Goal: Use online tool/utility: Use online tool/utility

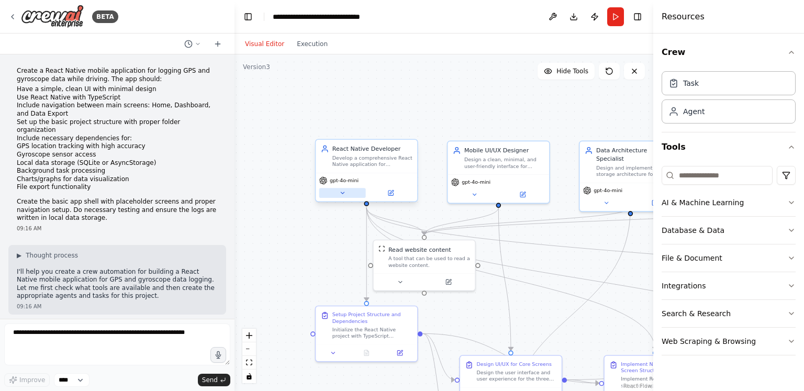
click at [343, 192] on icon at bounding box center [342, 193] width 3 height 2
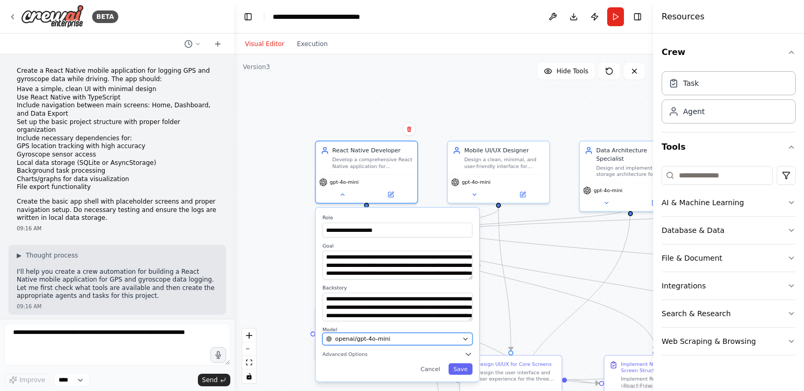
click at [356, 341] on span "openai/gpt-4o-mini" at bounding box center [362, 339] width 55 height 8
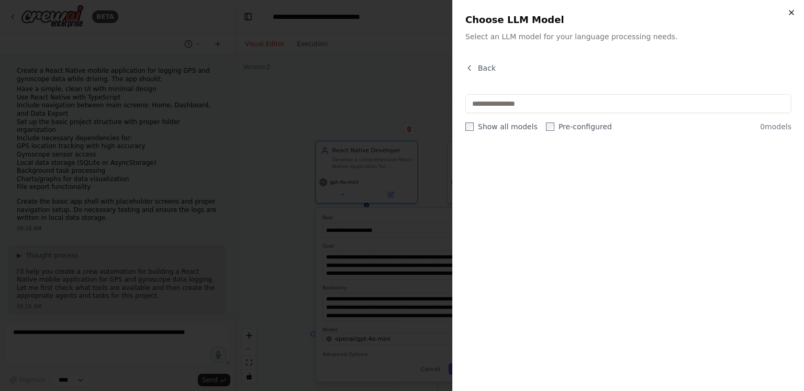
click at [790, 14] on icon "button" at bounding box center [792, 12] width 4 height 4
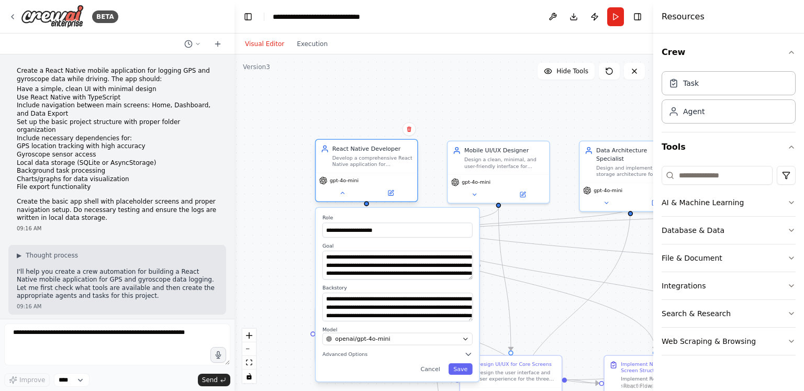
click at [343, 182] on span "gpt-4o-mini" at bounding box center [344, 180] width 29 height 7
click at [341, 184] on div "gpt-4o-mini" at bounding box center [338, 180] width 39 height 8
click at [337, 195] on button at bounding box center [342, 193] width 47 height 10
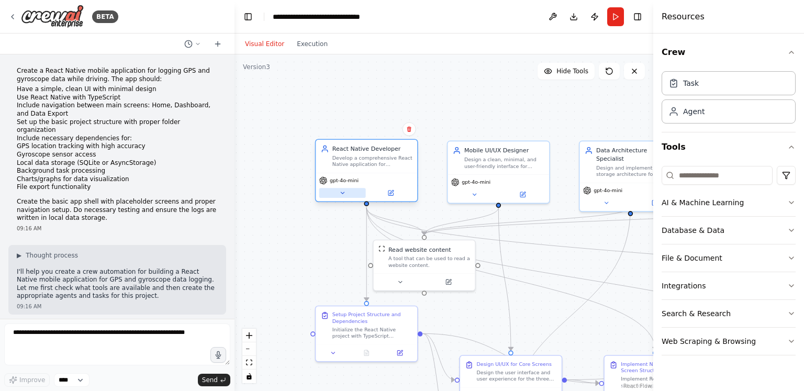
click at [343, 194] on icon at bounding box center [342, 193] width 7 height 7
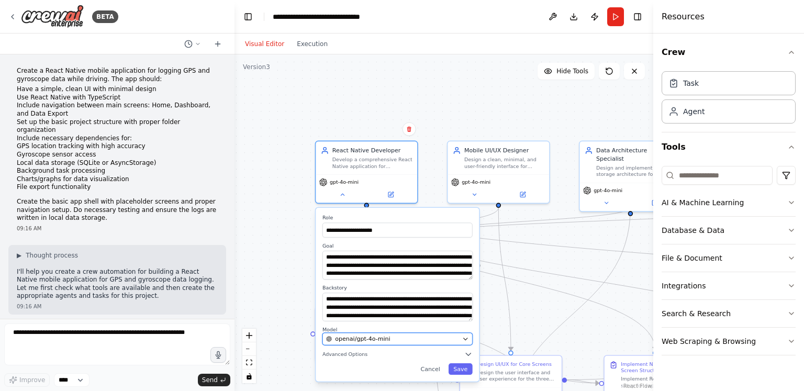
click at [406, 341] on div "openai/gpt-4o-mini" at bounding box center [392, 339] width 133 height 8
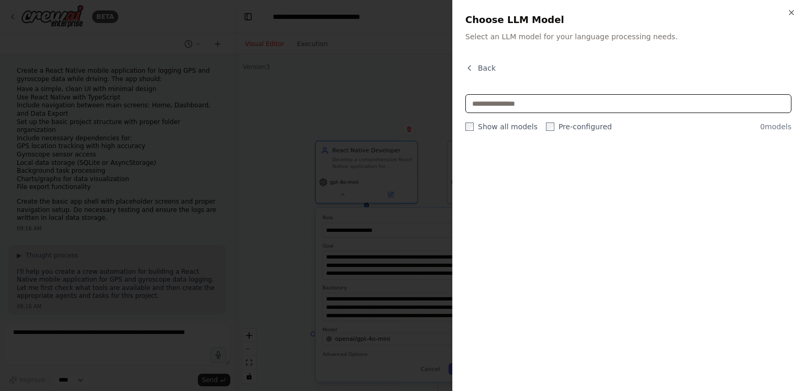
click at [547, 95] on input "text" at bounding box center [628, 103] width 326 height 19
type input "*******"
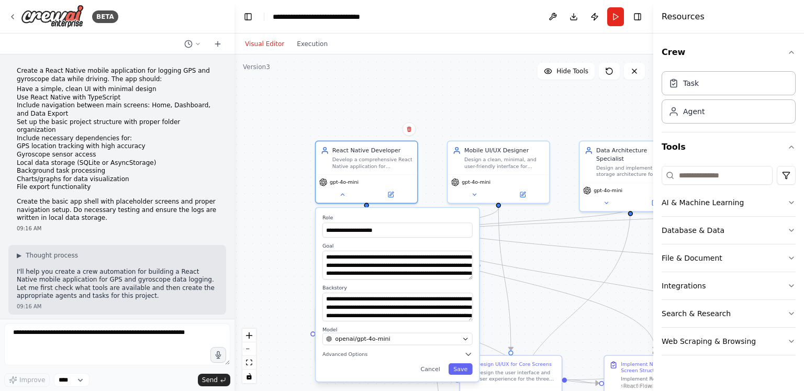
click at [507, 71] on div "**********" at bounding box center [444, 222] width 419 height 337
